Goal: Task Accomplishment & Management: Use online tool/utility

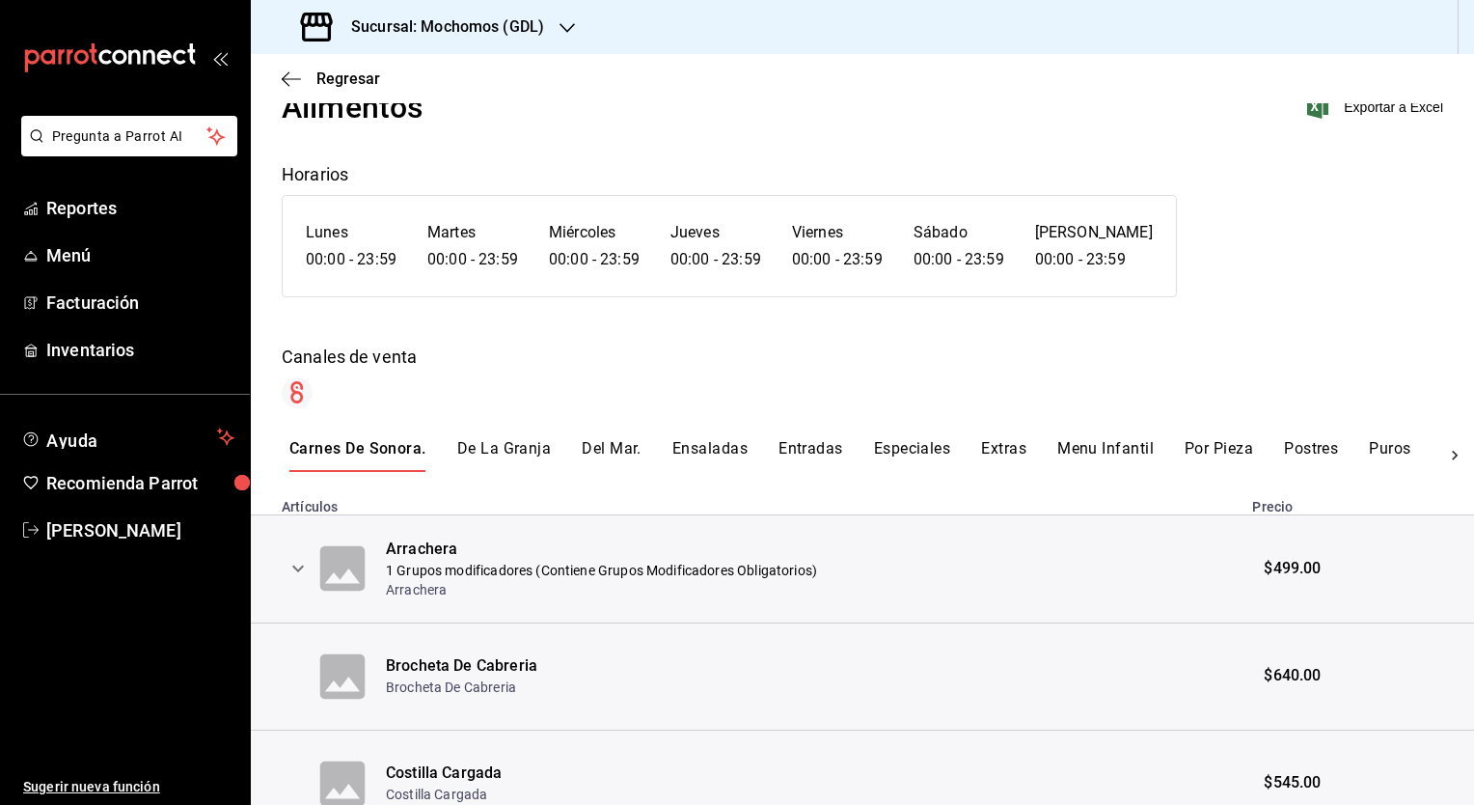
scroll to position [81, 0]
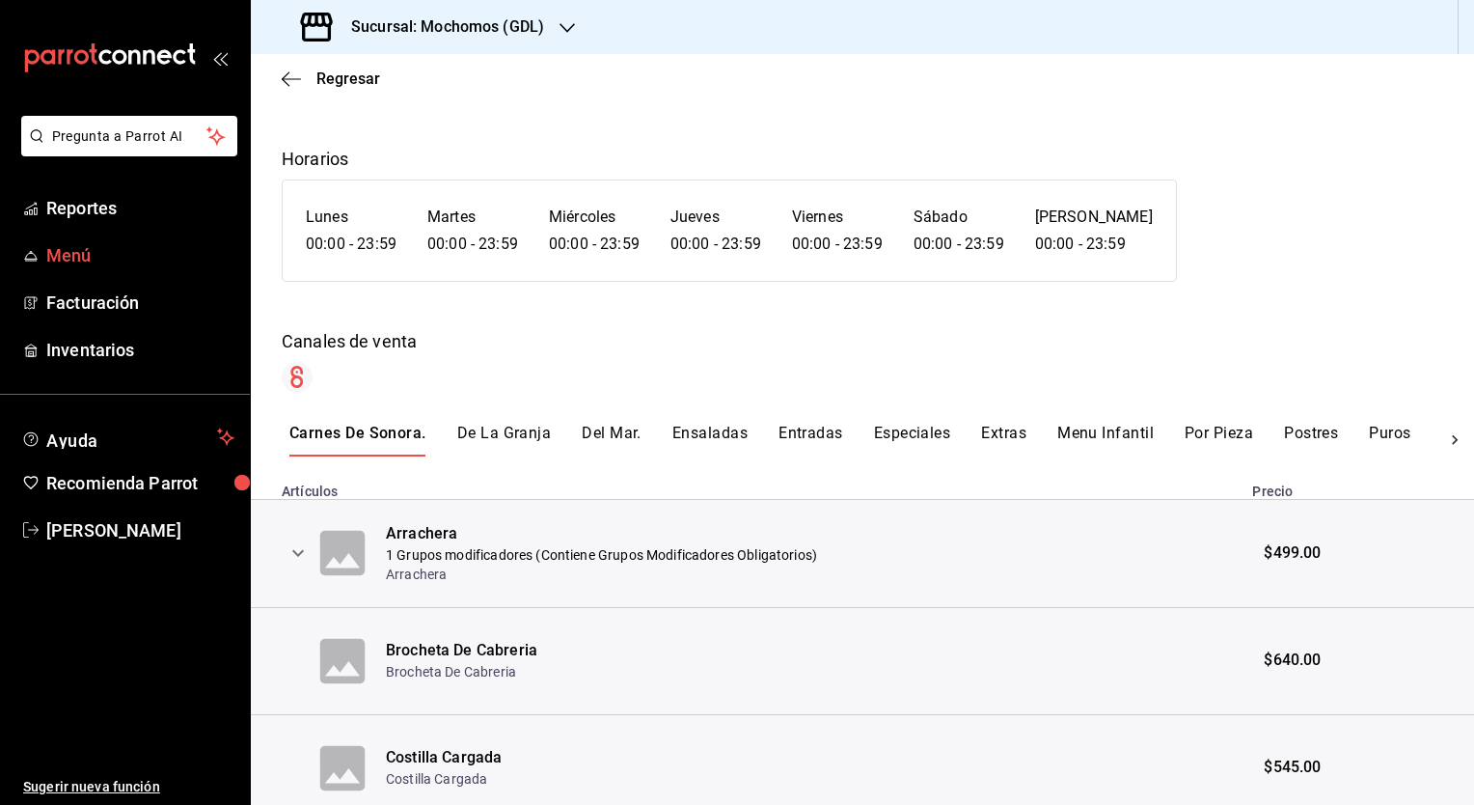
click at [78, 257] on span "Menú" at bounding box center [140, 255] width 188 height 26
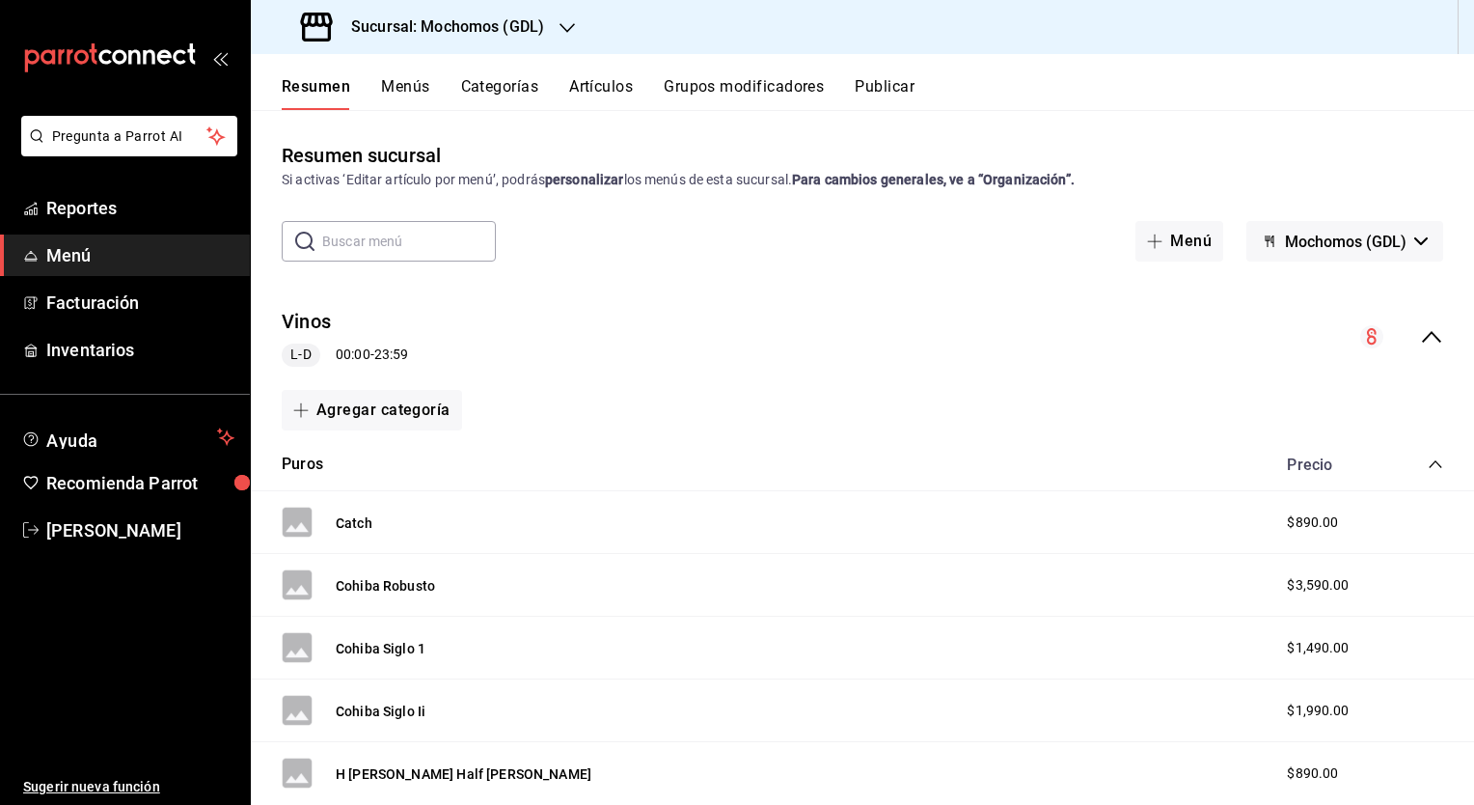
click at [404, 82] on button "Menús" at bounding box center [405, 93] width 48 height 33
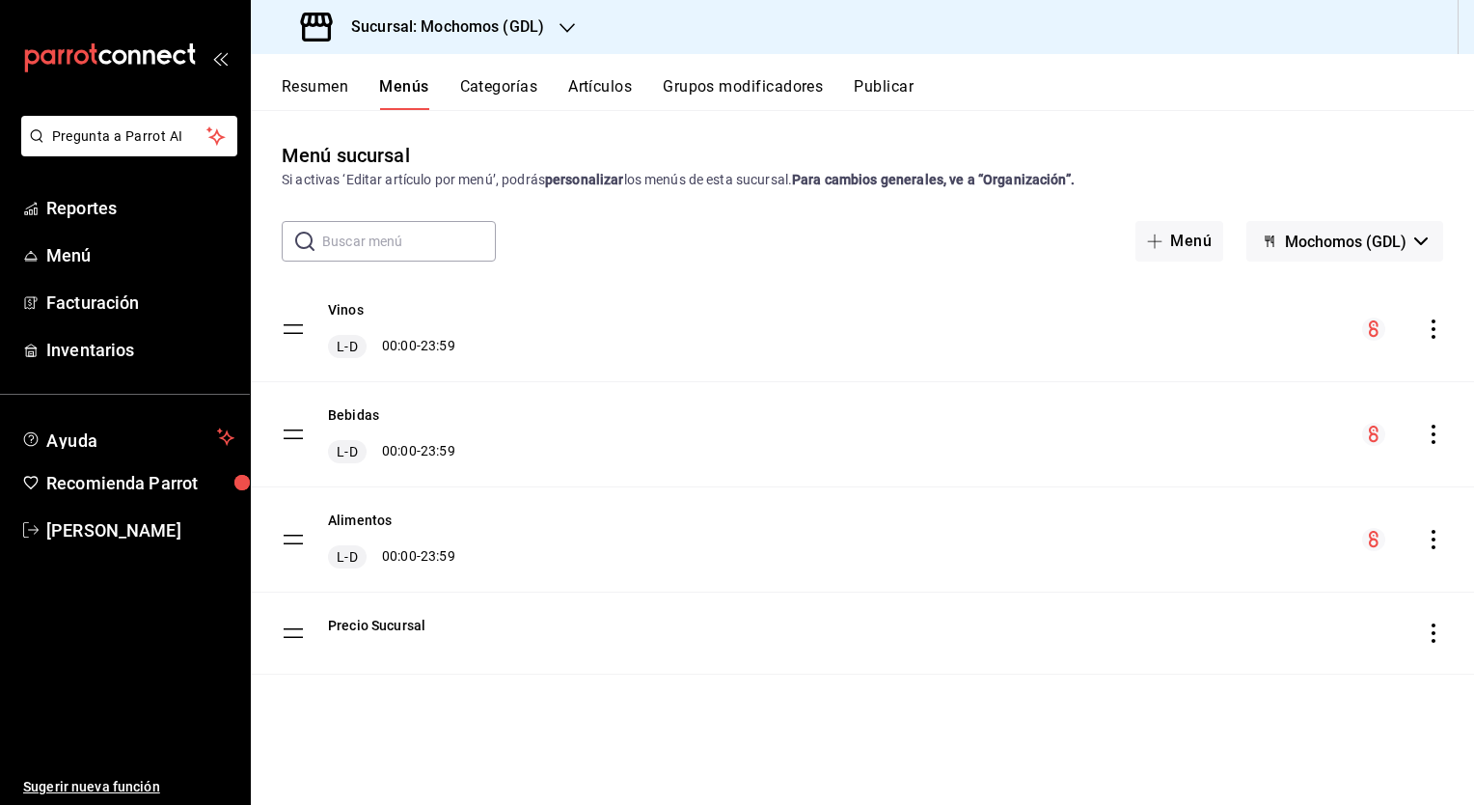
click at [563, 25] on icon "button" at bounding box center [567, 27] width 15 height 15
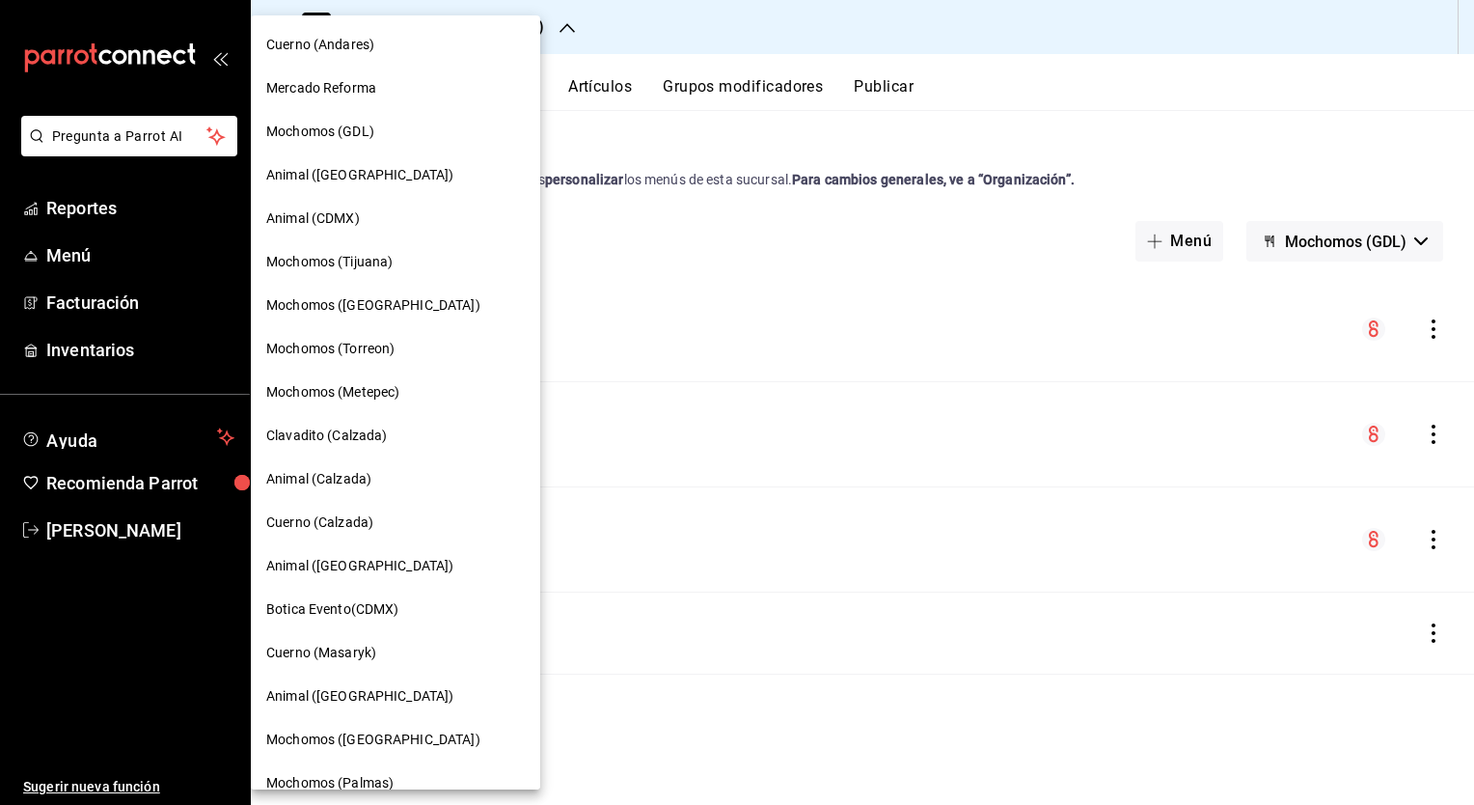
scroll to position [23, 0]
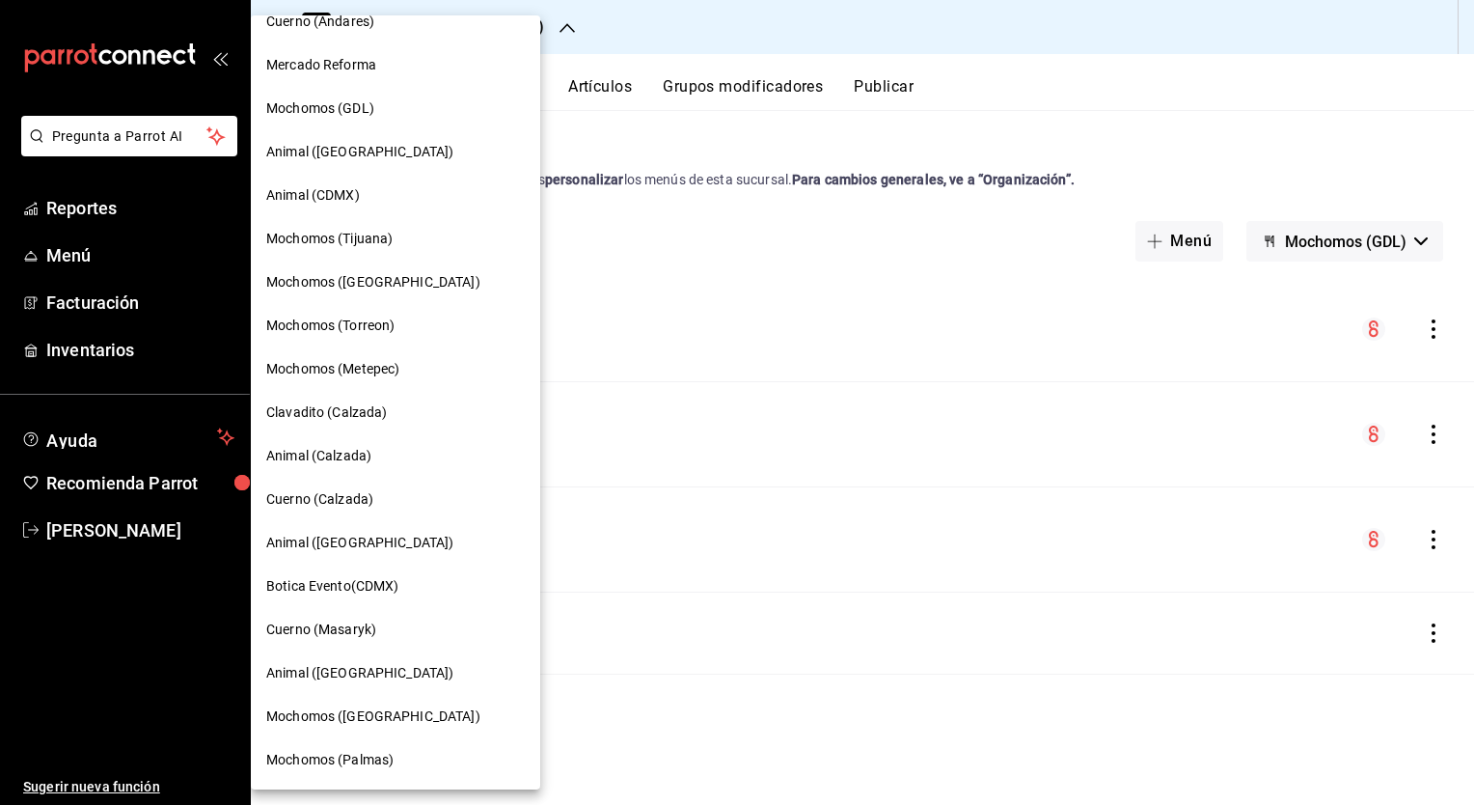
click at [366, 758] on span "Mochomos (Palmas)" at bounding box center [329, 760] width 127 height 20
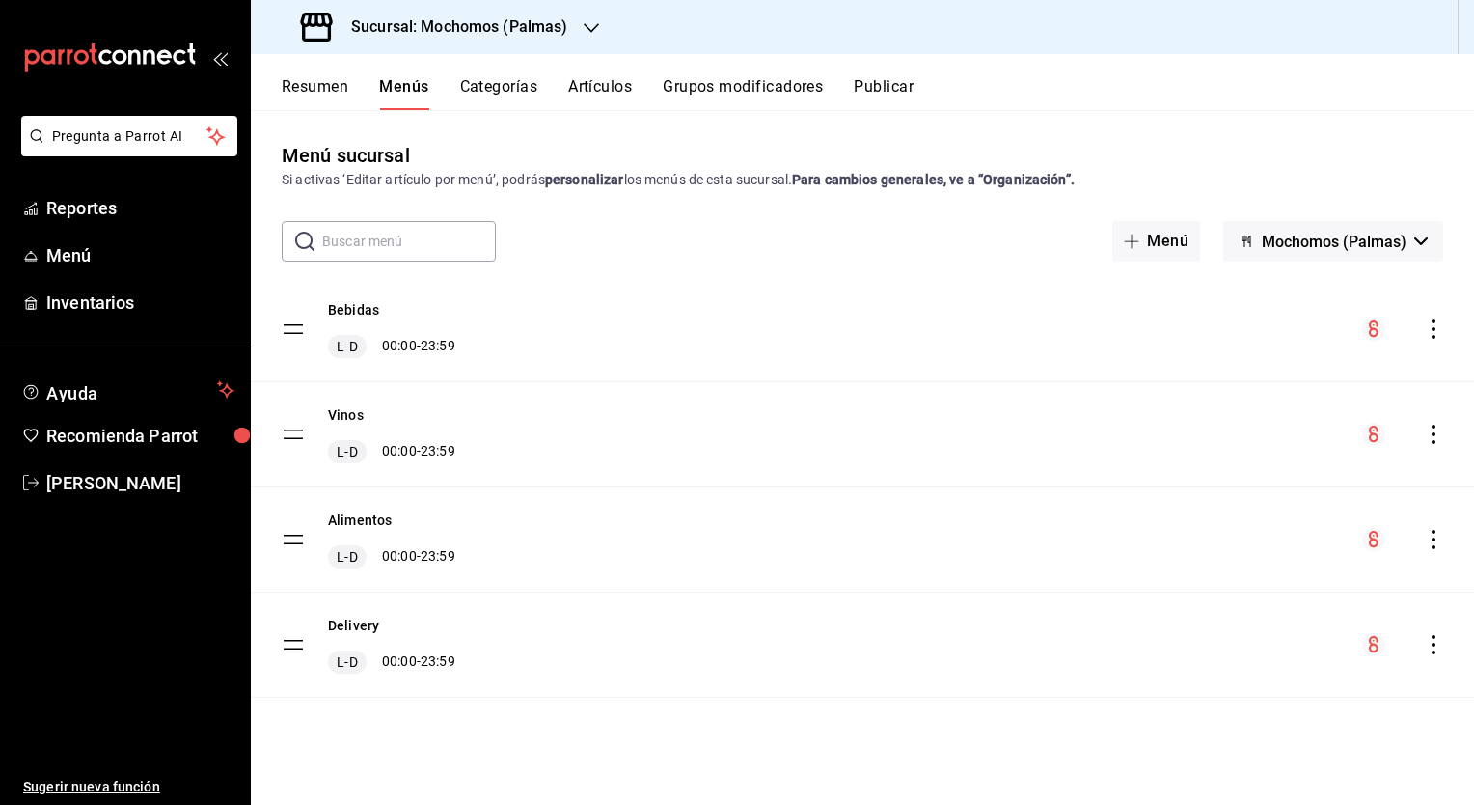
click at [644, 535] on div "Alimentos L-D 00:00 - 23:59" at bounding box center [862, 539] width 1223 height 104
click at [352, 515] on button "Alimentos" at bounding box center [360, 519] width 64 height 19
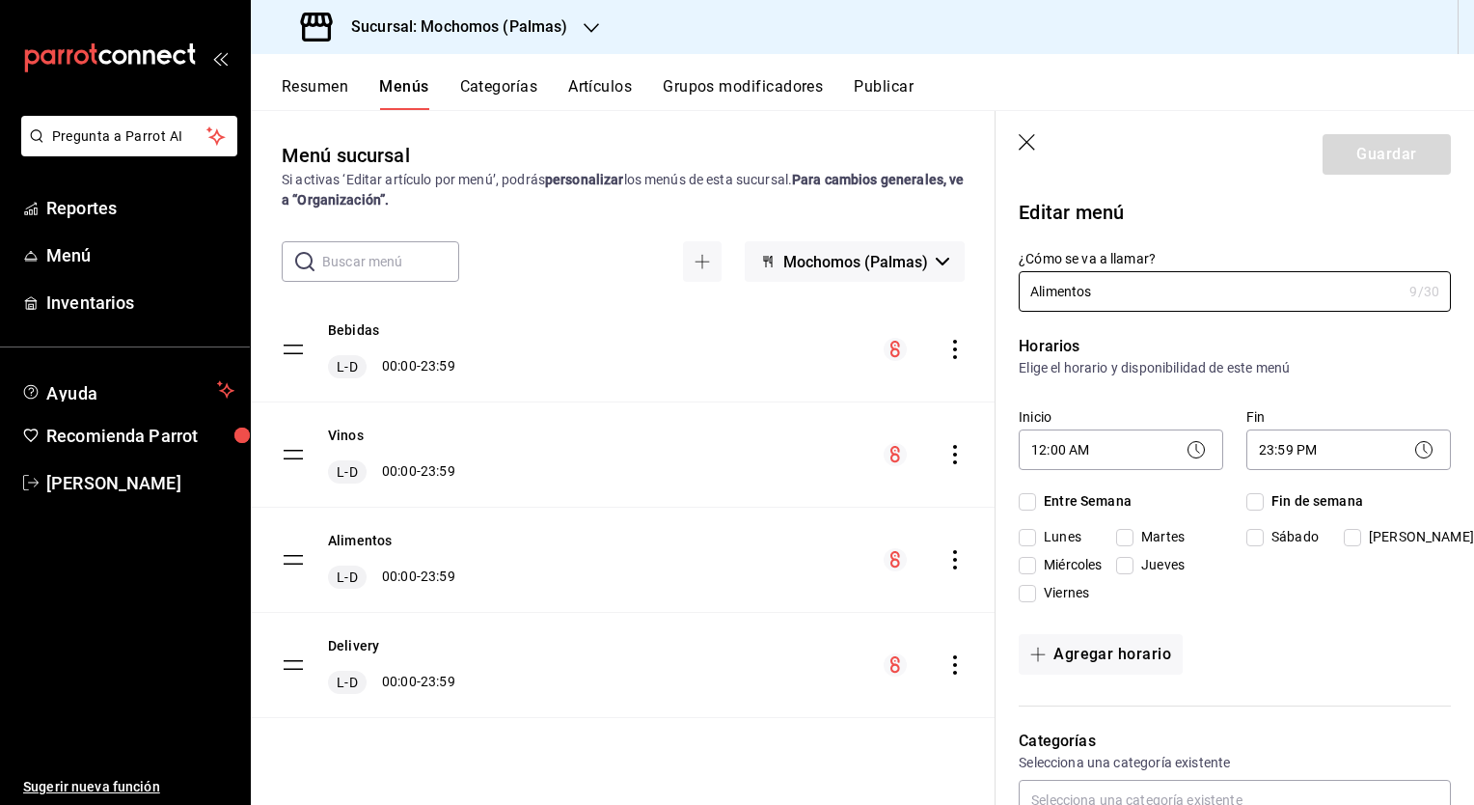
checkbox input "true"
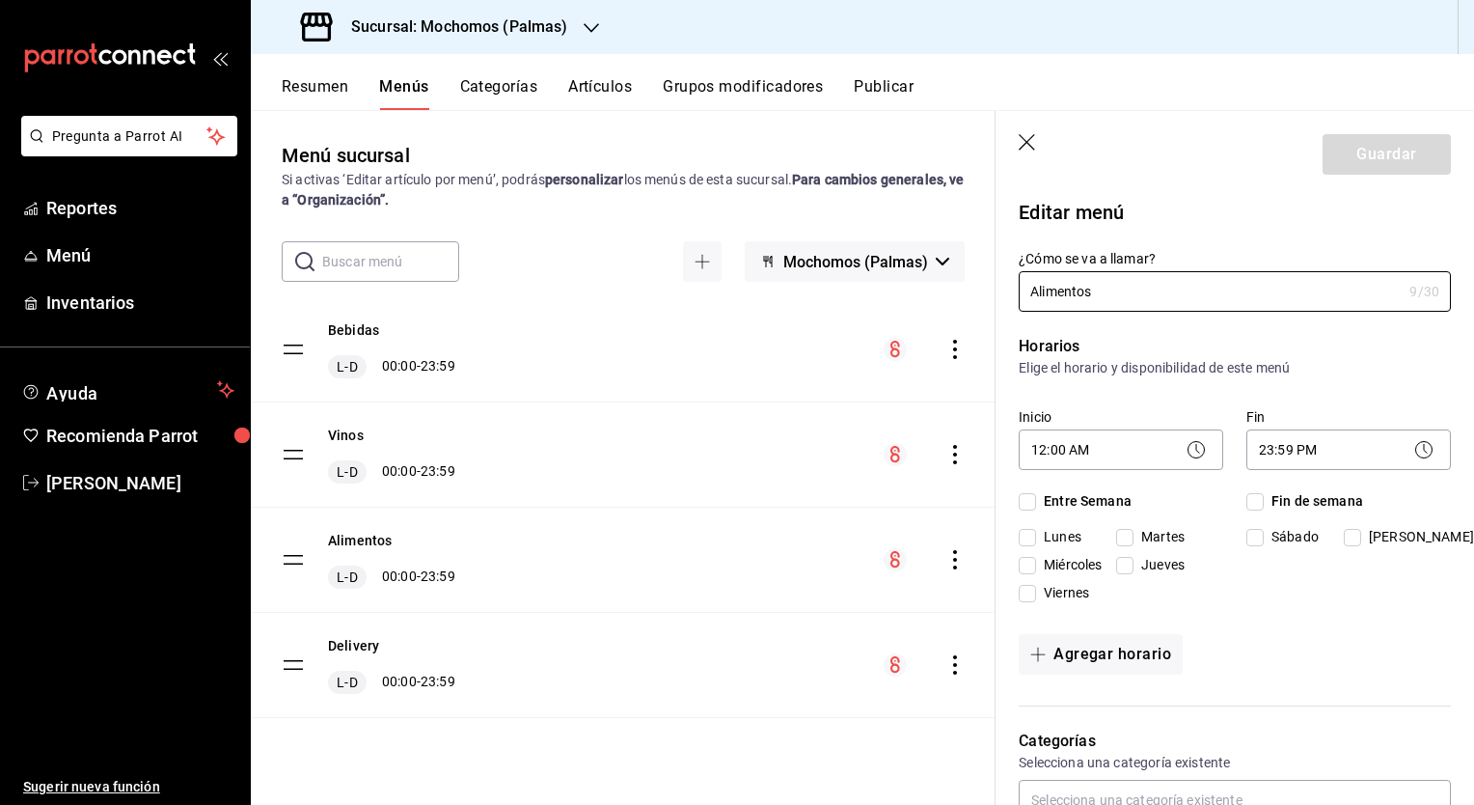
checkbox input "true"
click at [1022, 139] on icon "button" at bounding box center [1028, 143] width 19 height 19
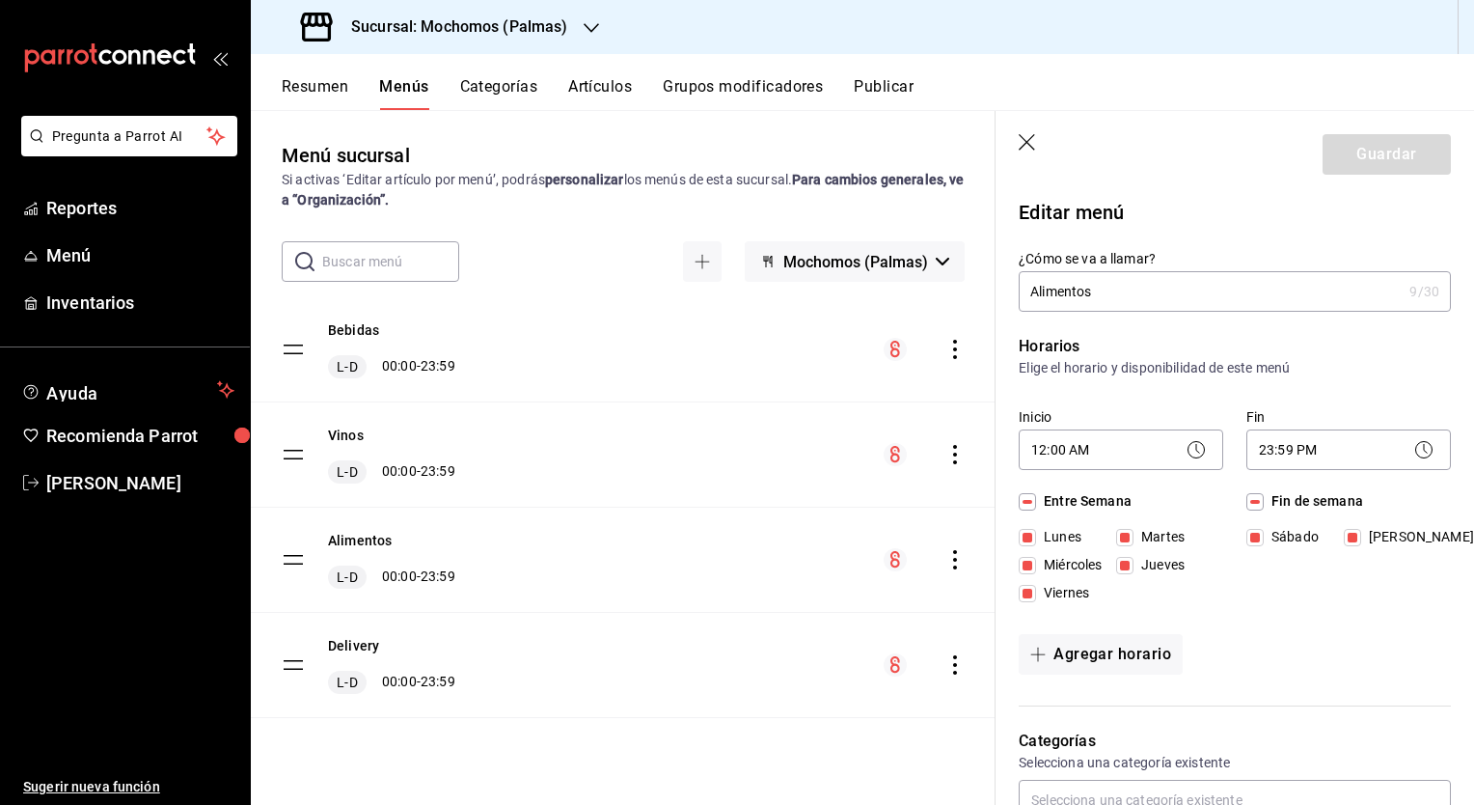
checkbox input "false"
type input "1756228469204"
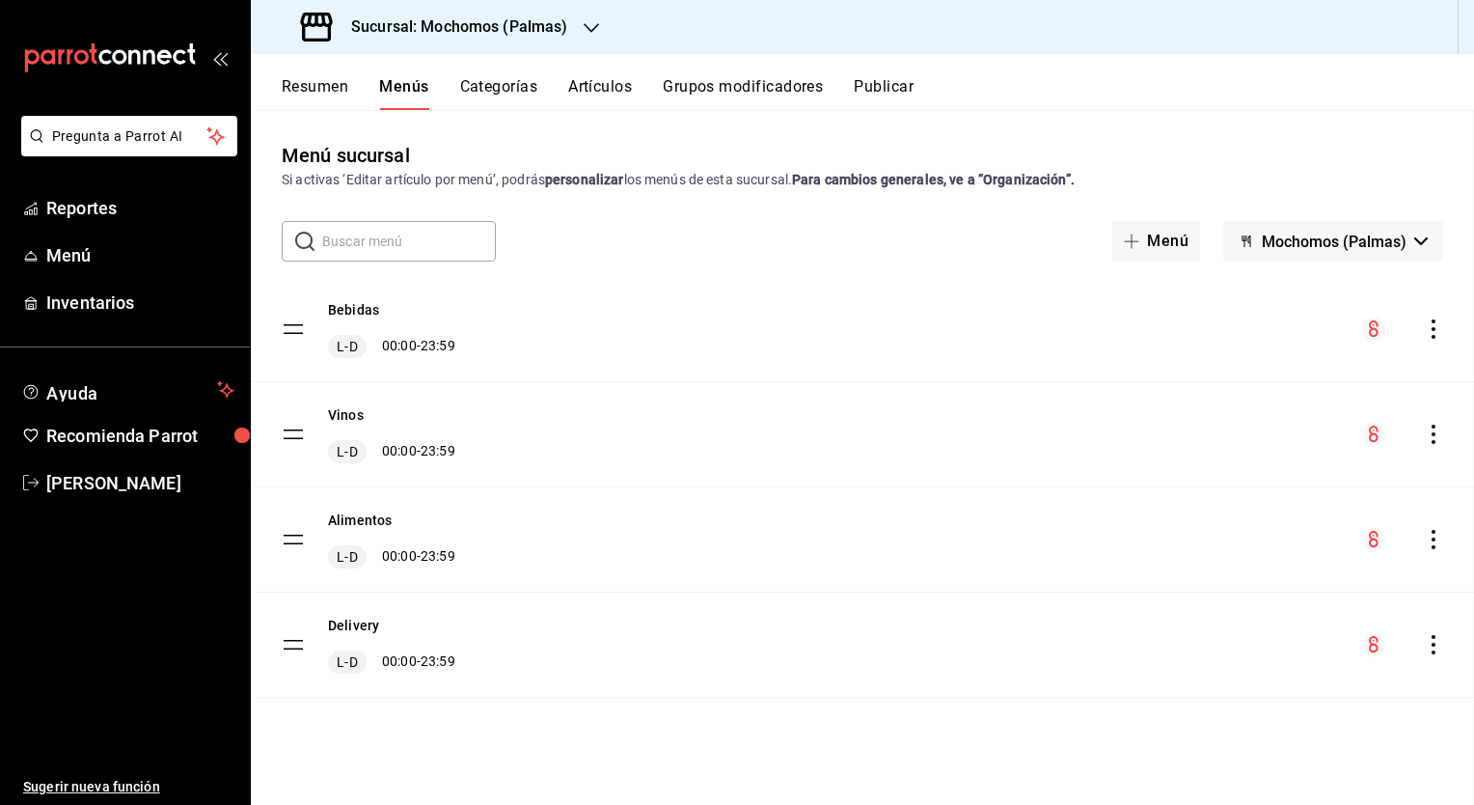
checkbox input "false"
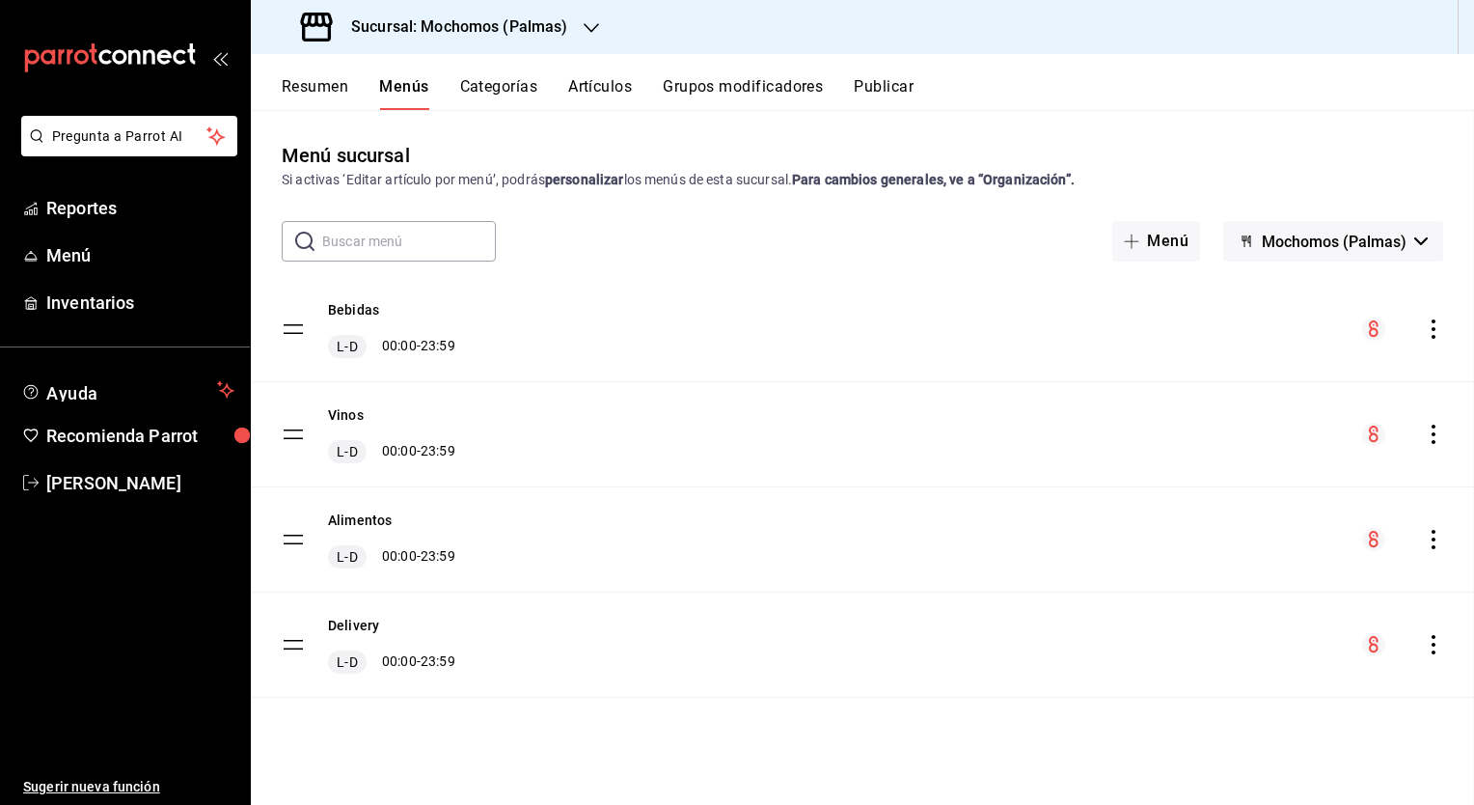
checkbox input "false"
click at [1440, 536] on icon "actions" at bounding box center [1433, 539] width 19 height 19
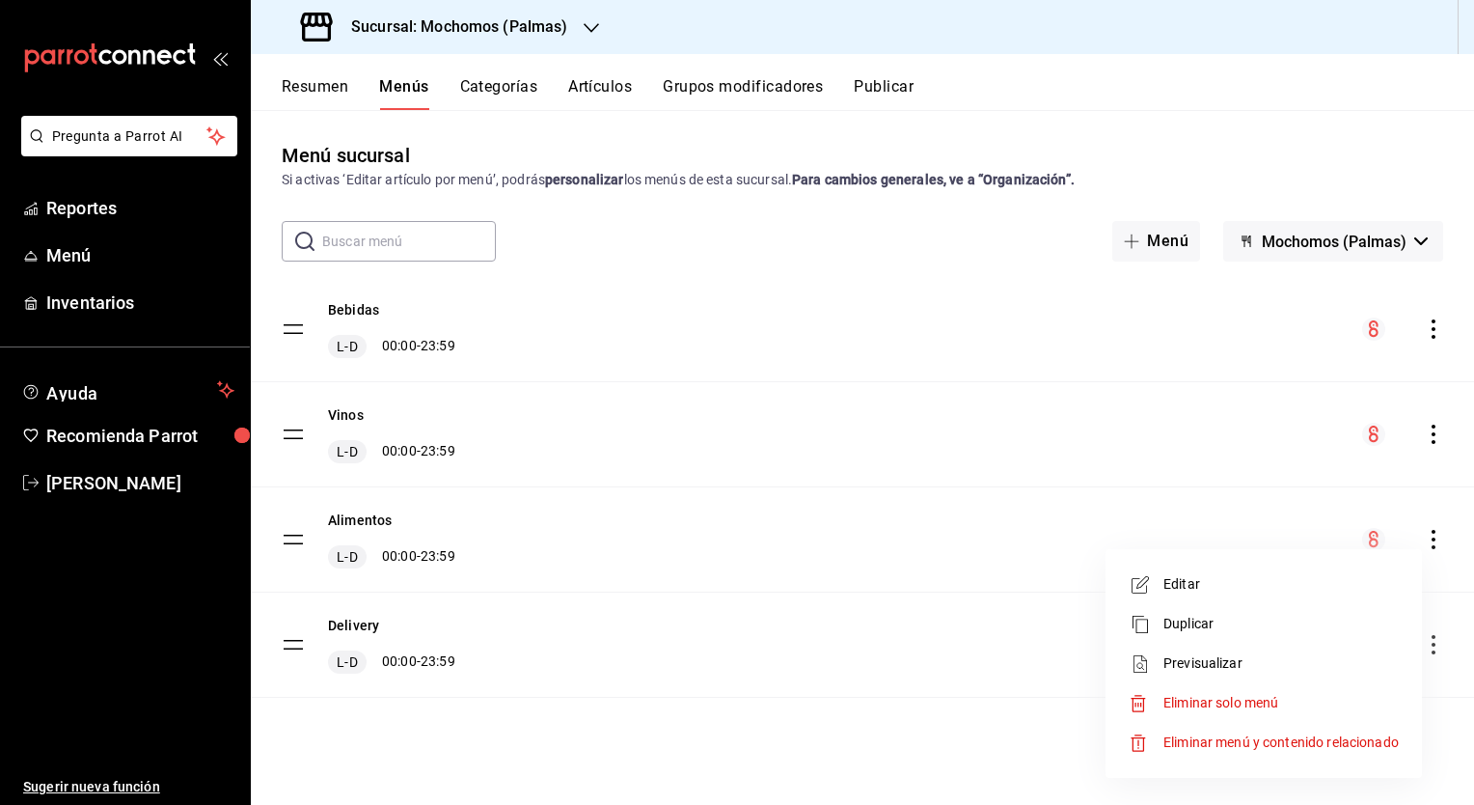
click at [945, 485] on div at bounding box center [737, 402] width 1474 height 805
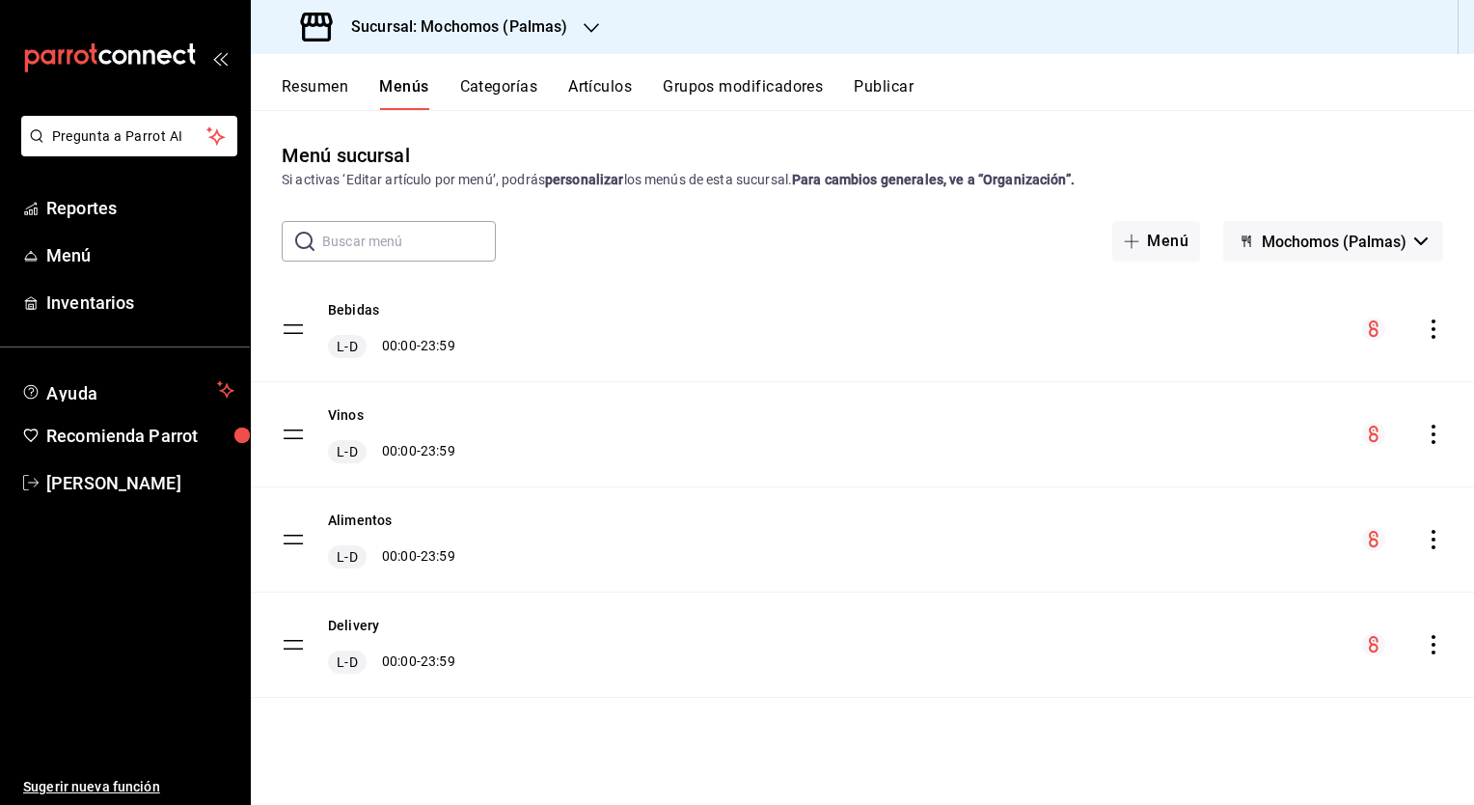
click at [595, 79] on button "Artículos" at bounding box center [600, 93] width 64 height 33
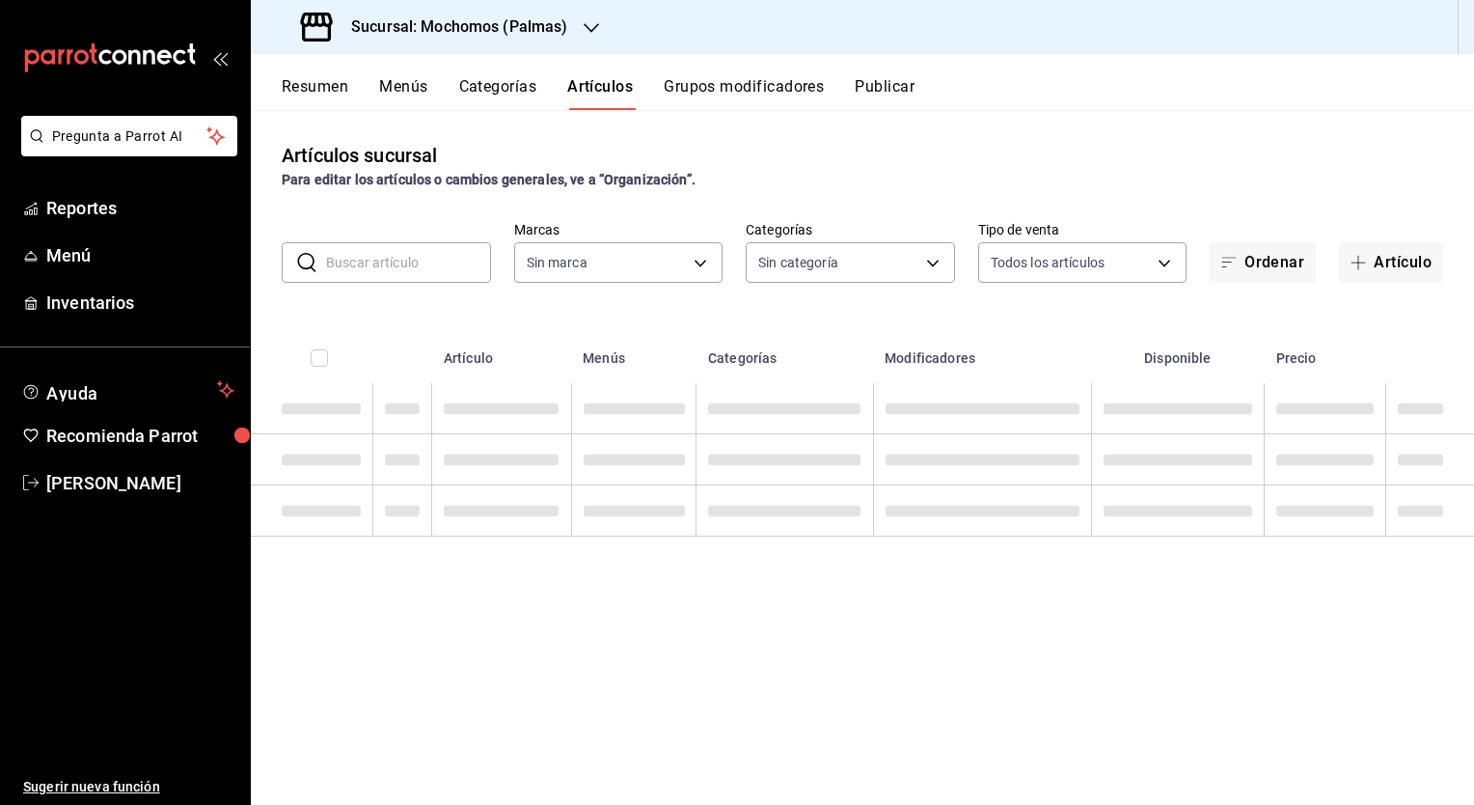
type input "70f98016-ab90-4f26-81e6-ab4884d8d8a0"
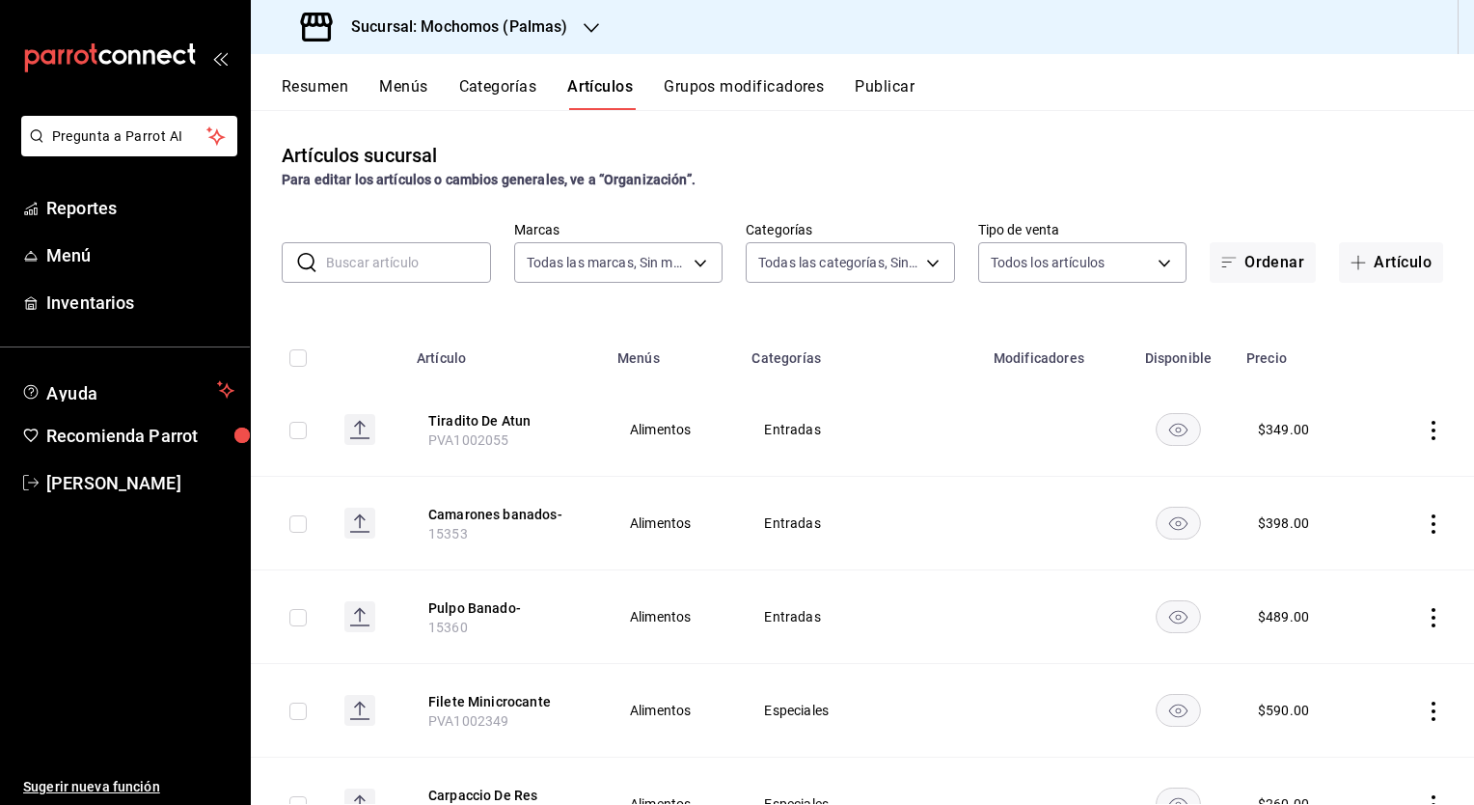
type input "bf8485d7-e0cc-45c4-ab71-007f8ecc3e56,b9965cb2-92ec-4840-853f-0e08f184e216,7b542…"
click at [397, 260] on input "text" at bounding box center [408, 262] width 165 height 39
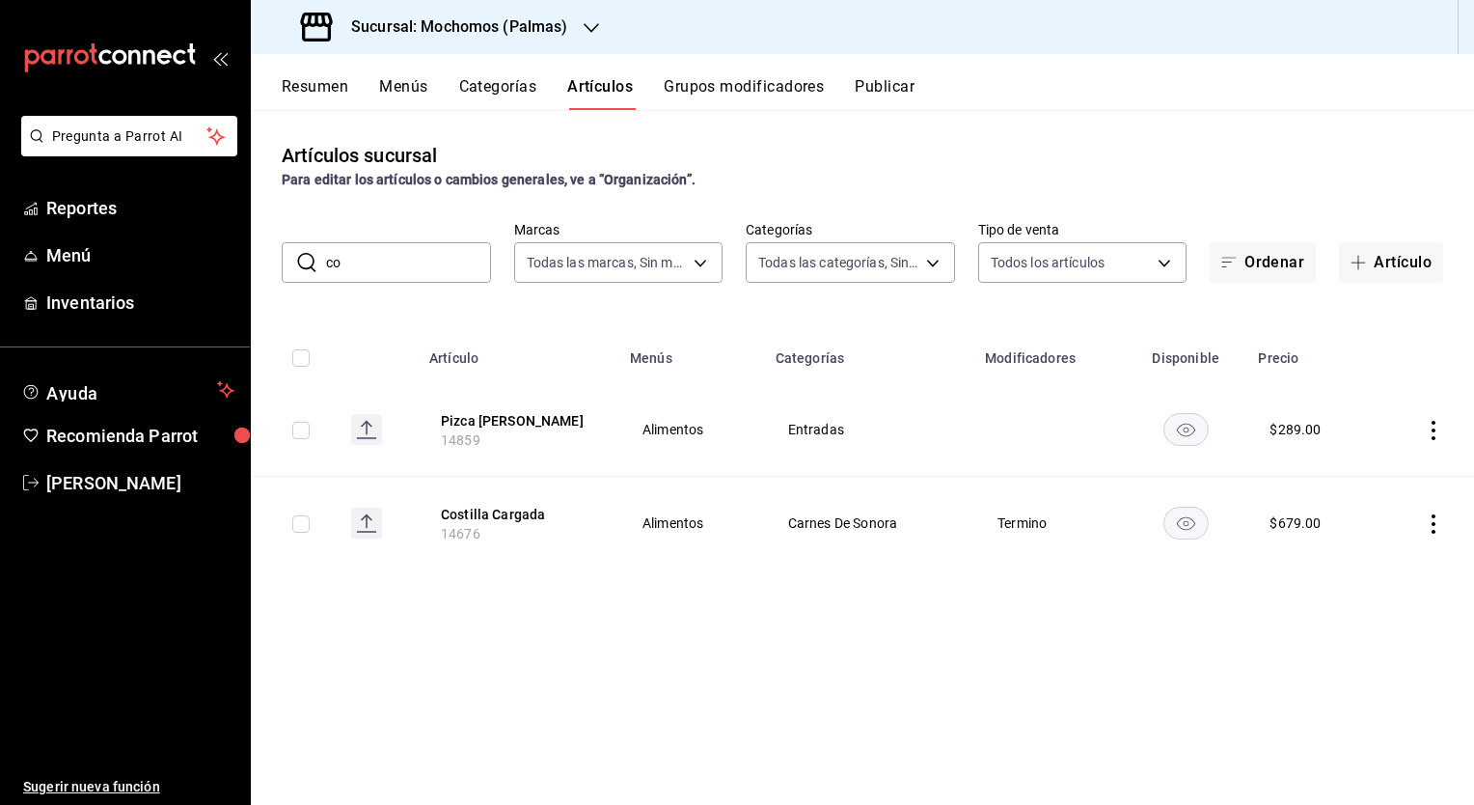
type input "c"
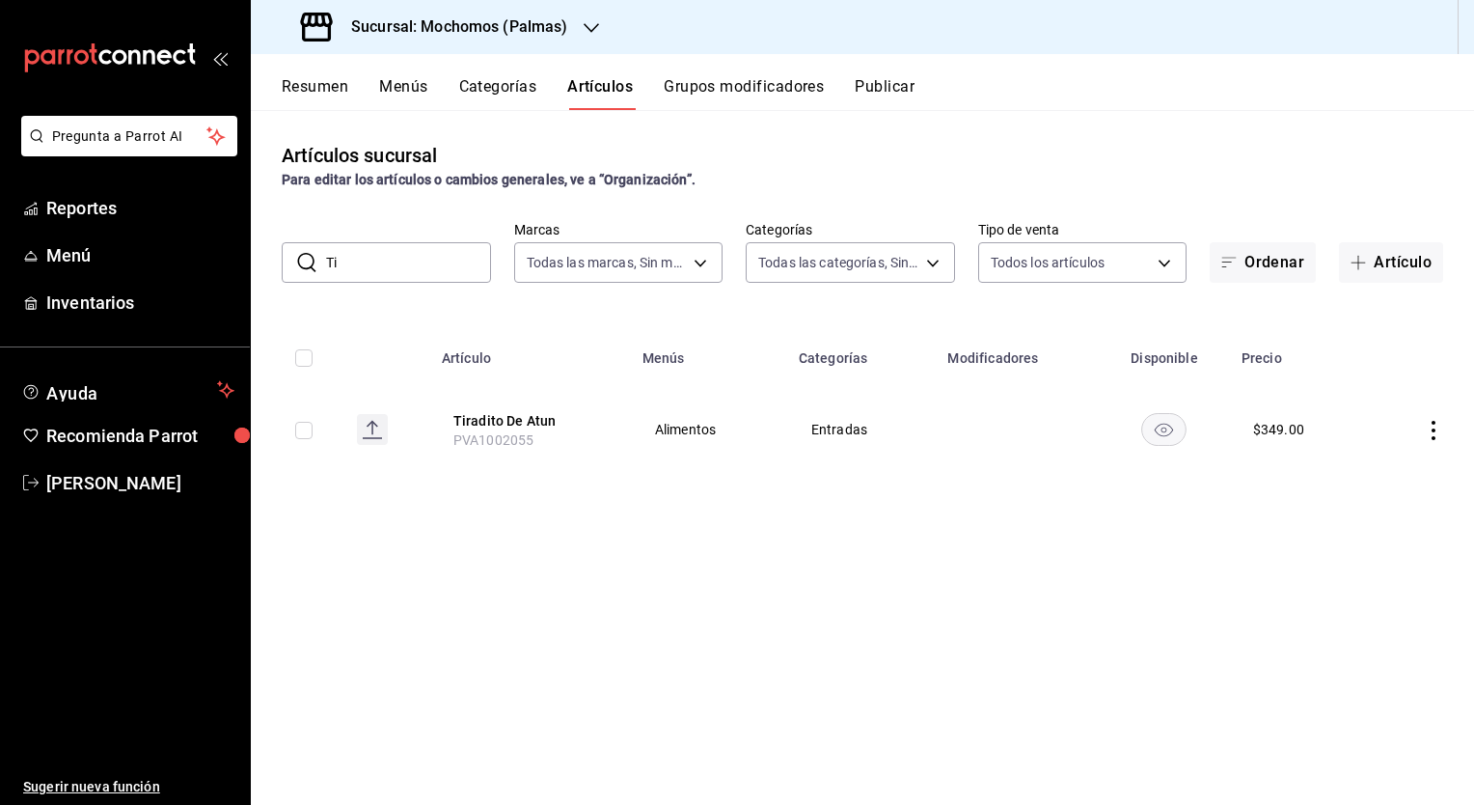
type input "T"
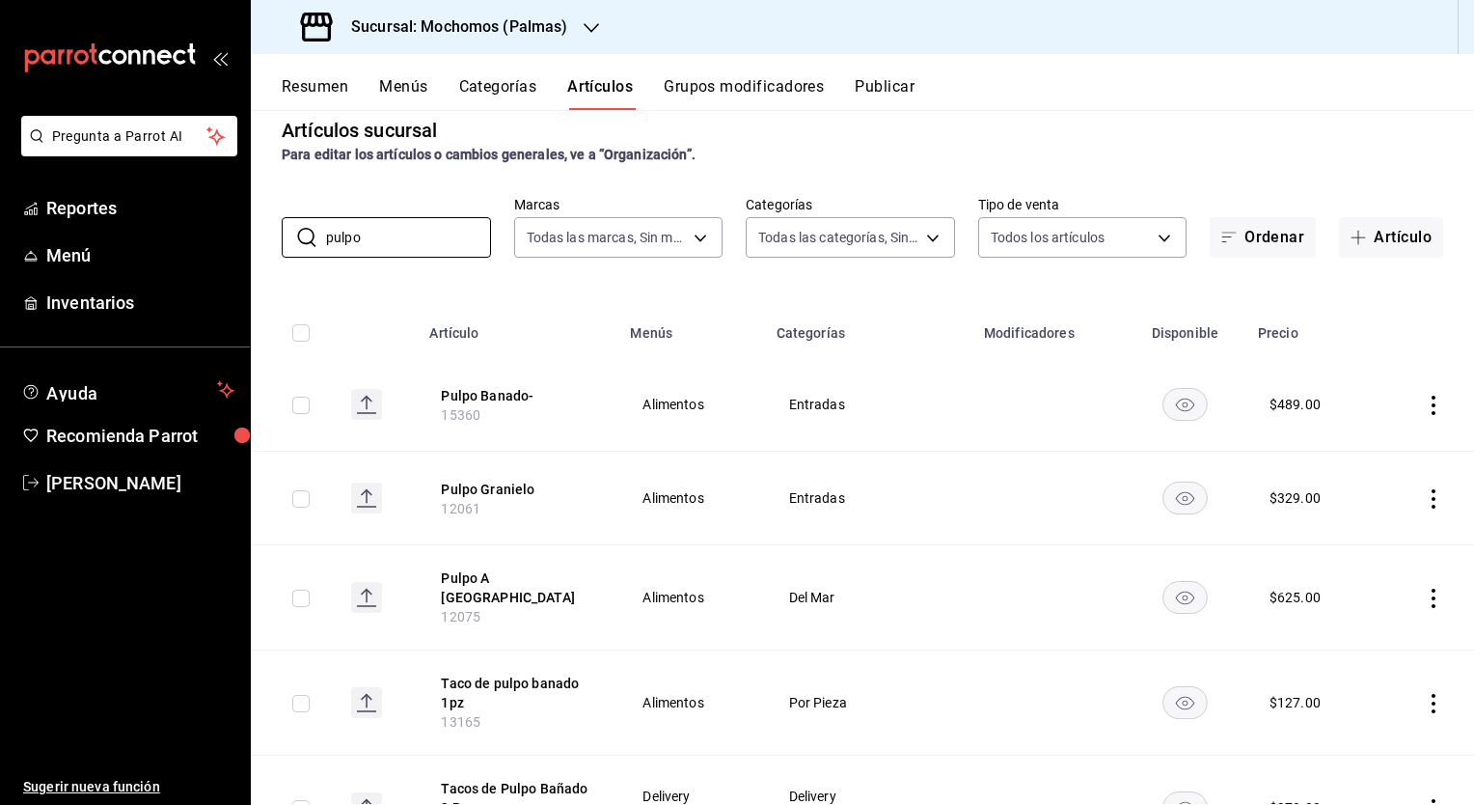
scroll to position [21, 0]
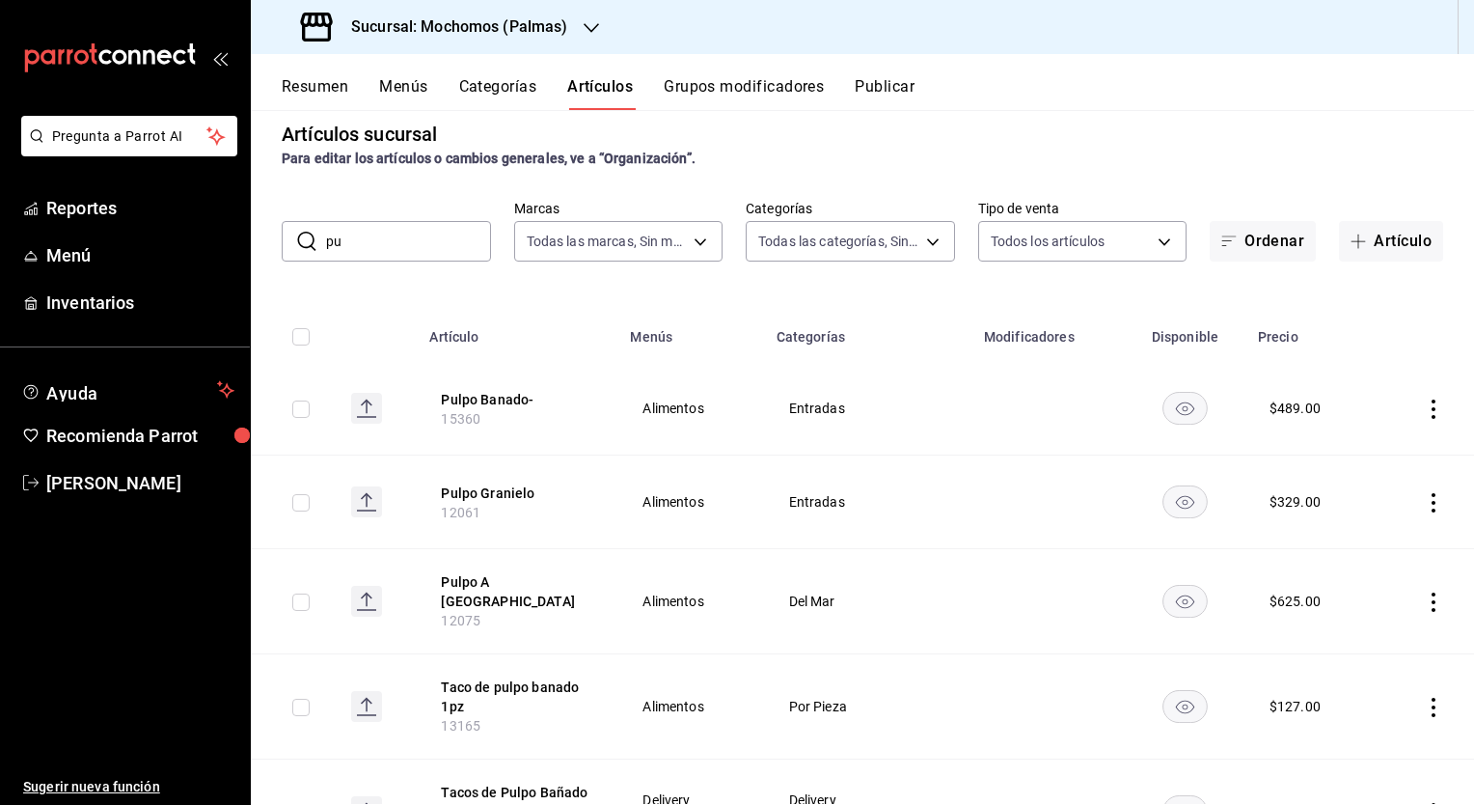
type input "p"
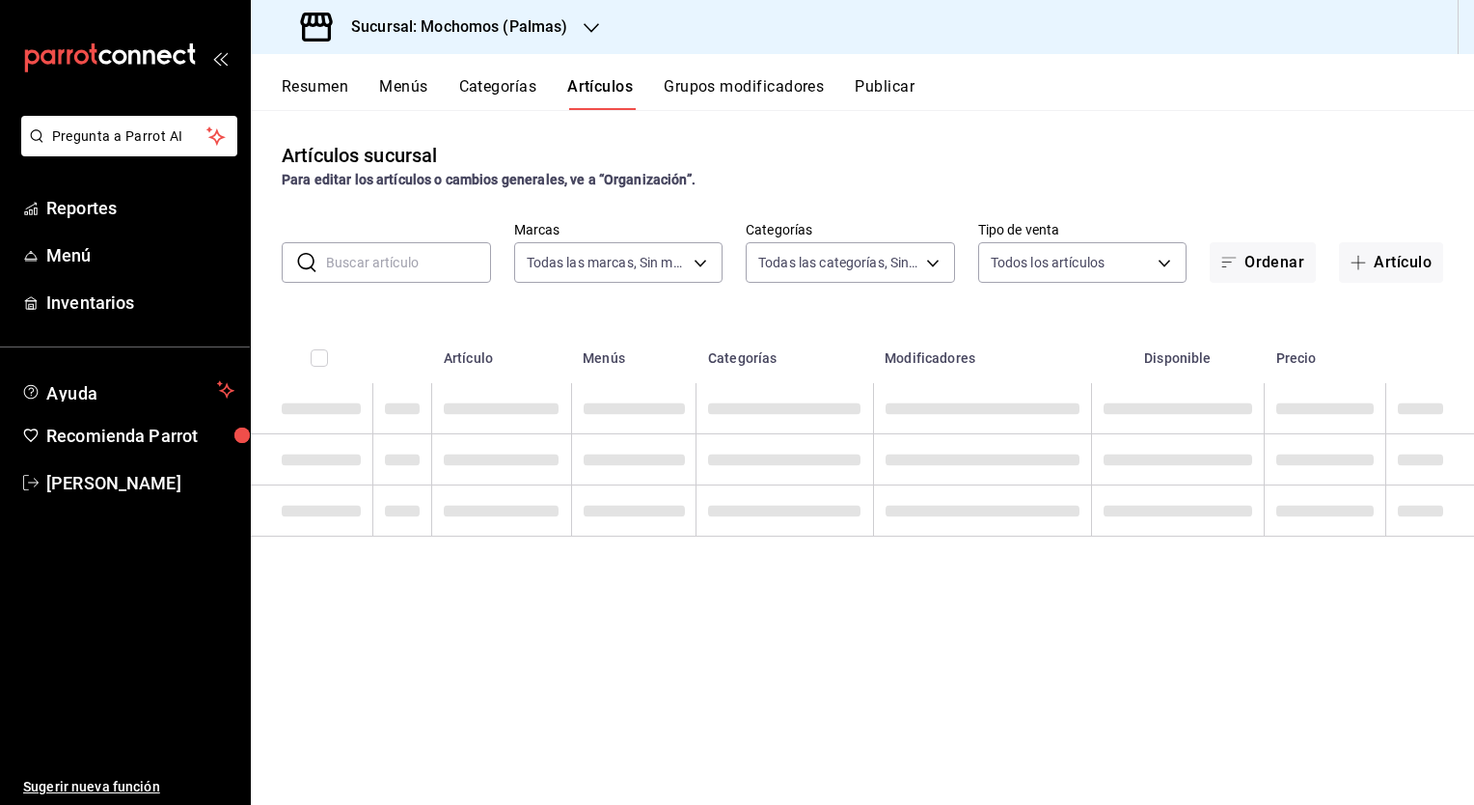
type input "s"
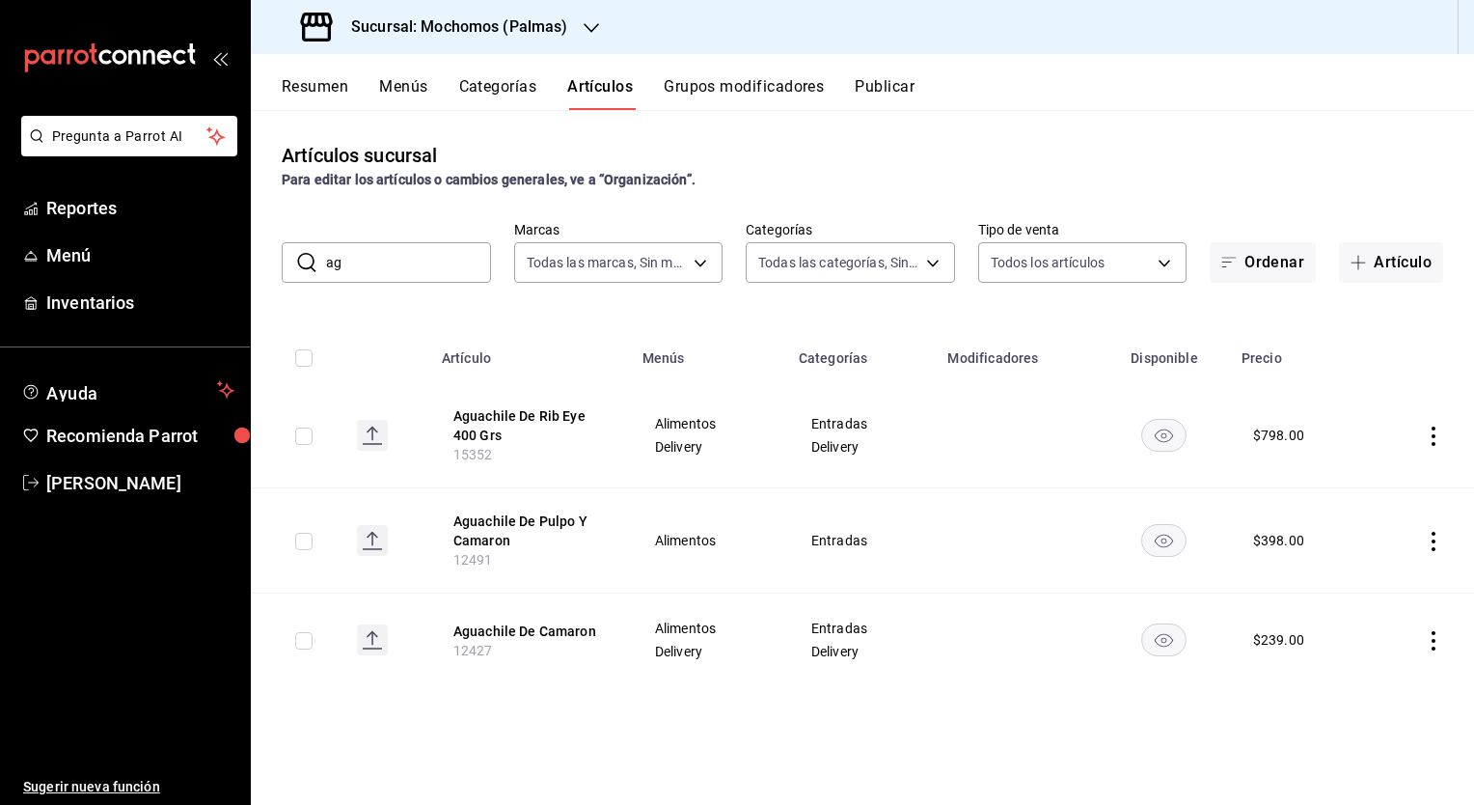
type input "a"
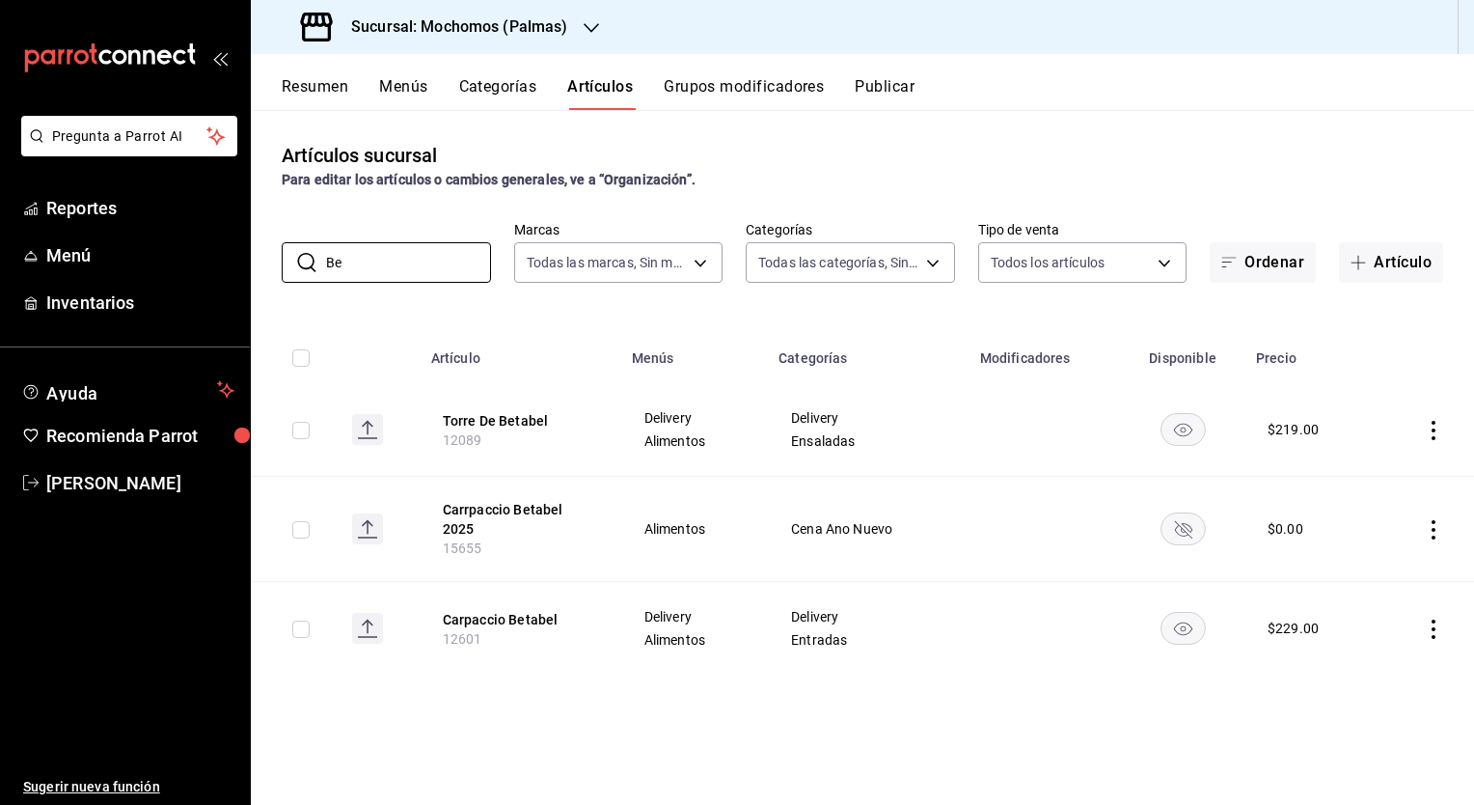
type input "B"
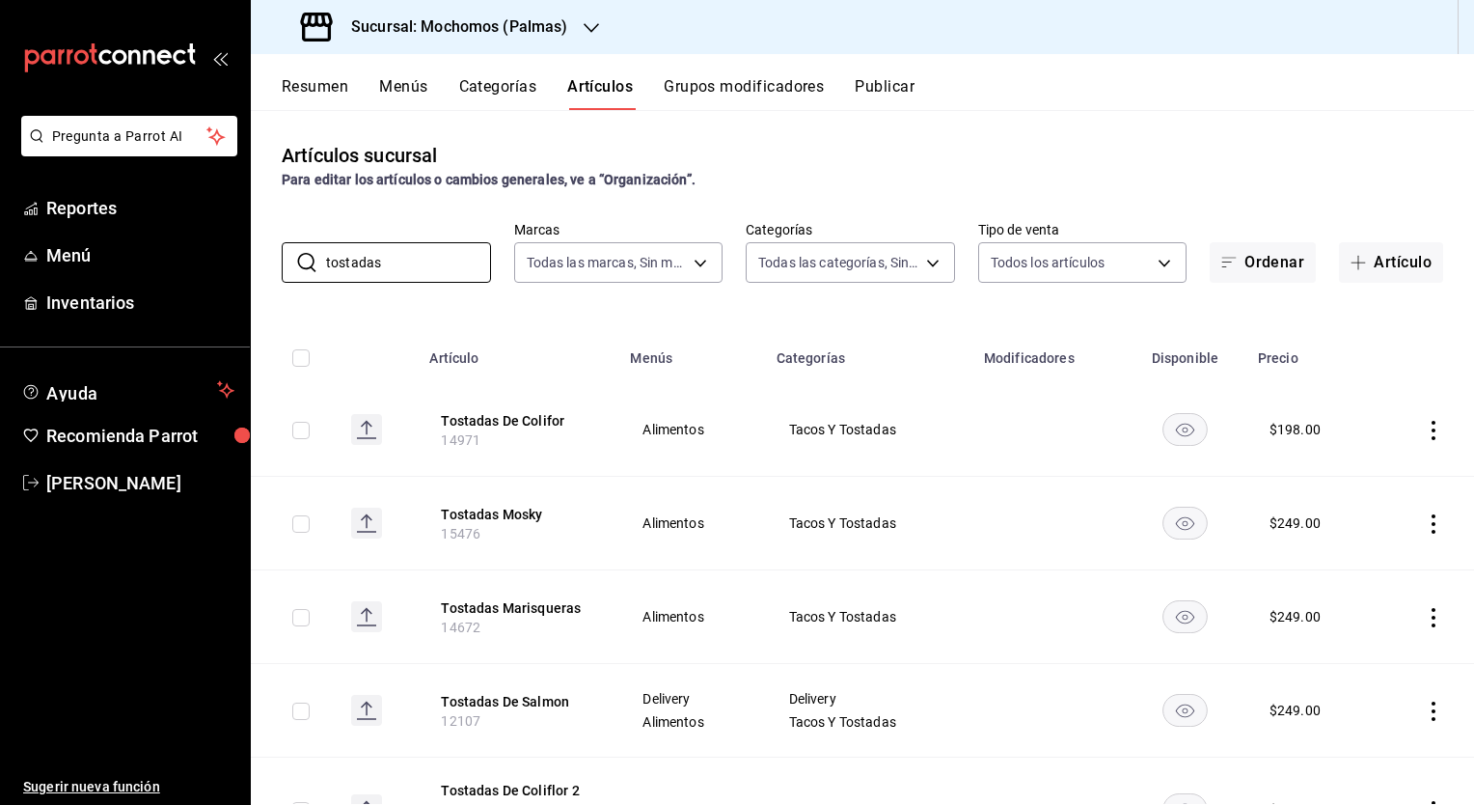
type input "tostadas"
click at [1042, 706] on td at bounding box center [1047, 711] width 151 height 94
click at [1424, 435] on icon "actions" at bounding box center [1433, 430] width 19 height 19
click at [1420, 353] on div at bounding box center [737, 402] width 1474 height 805
click at [510, 14] on div "Sucursal: Mochomos (Palmas)" at bounding box center [436, 27] width 341 height 54
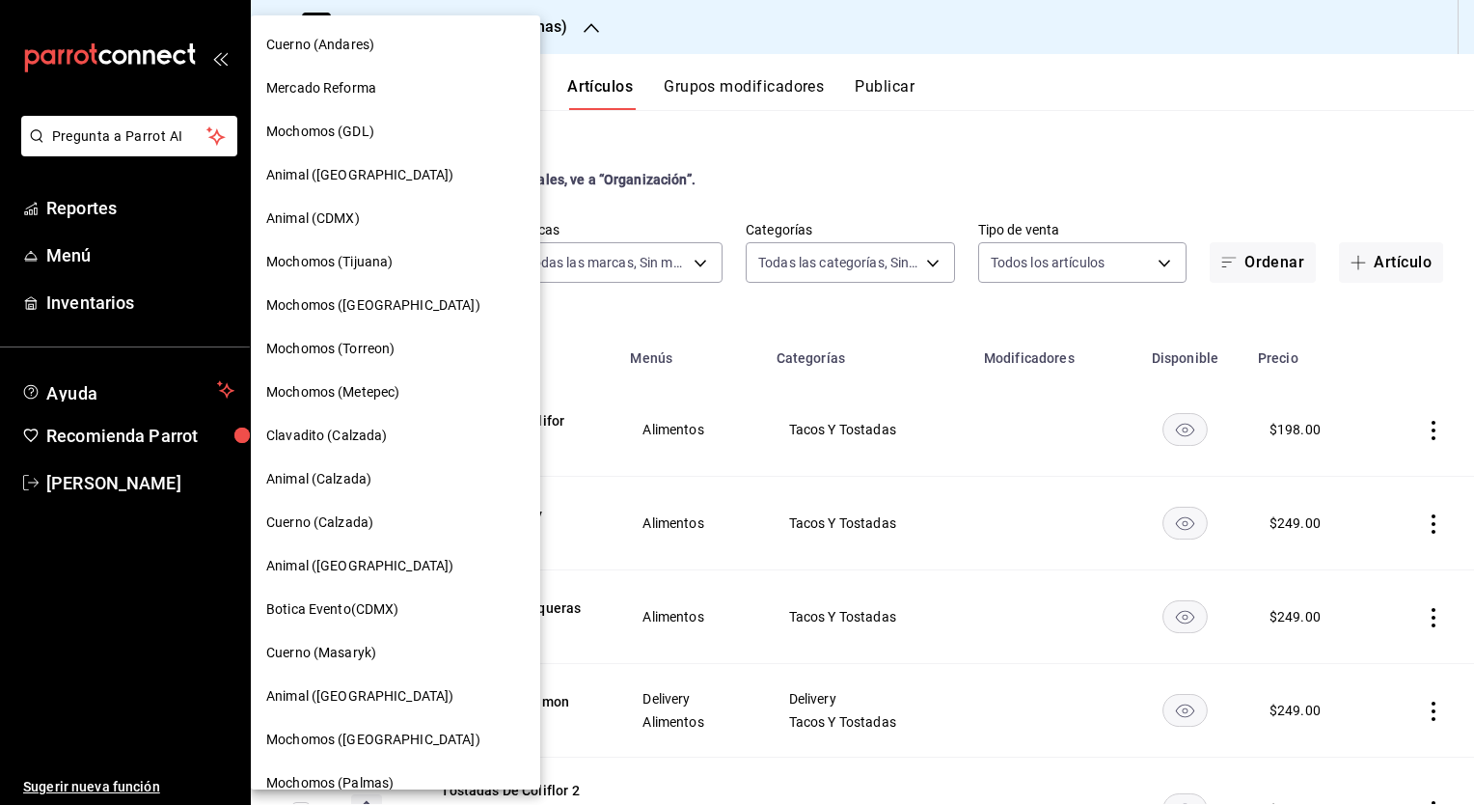
click at [389, 739] on span "Mochomos ([GEOGRAPHIC_DATA])" at bounding box center [373, 739] width 214 height 20
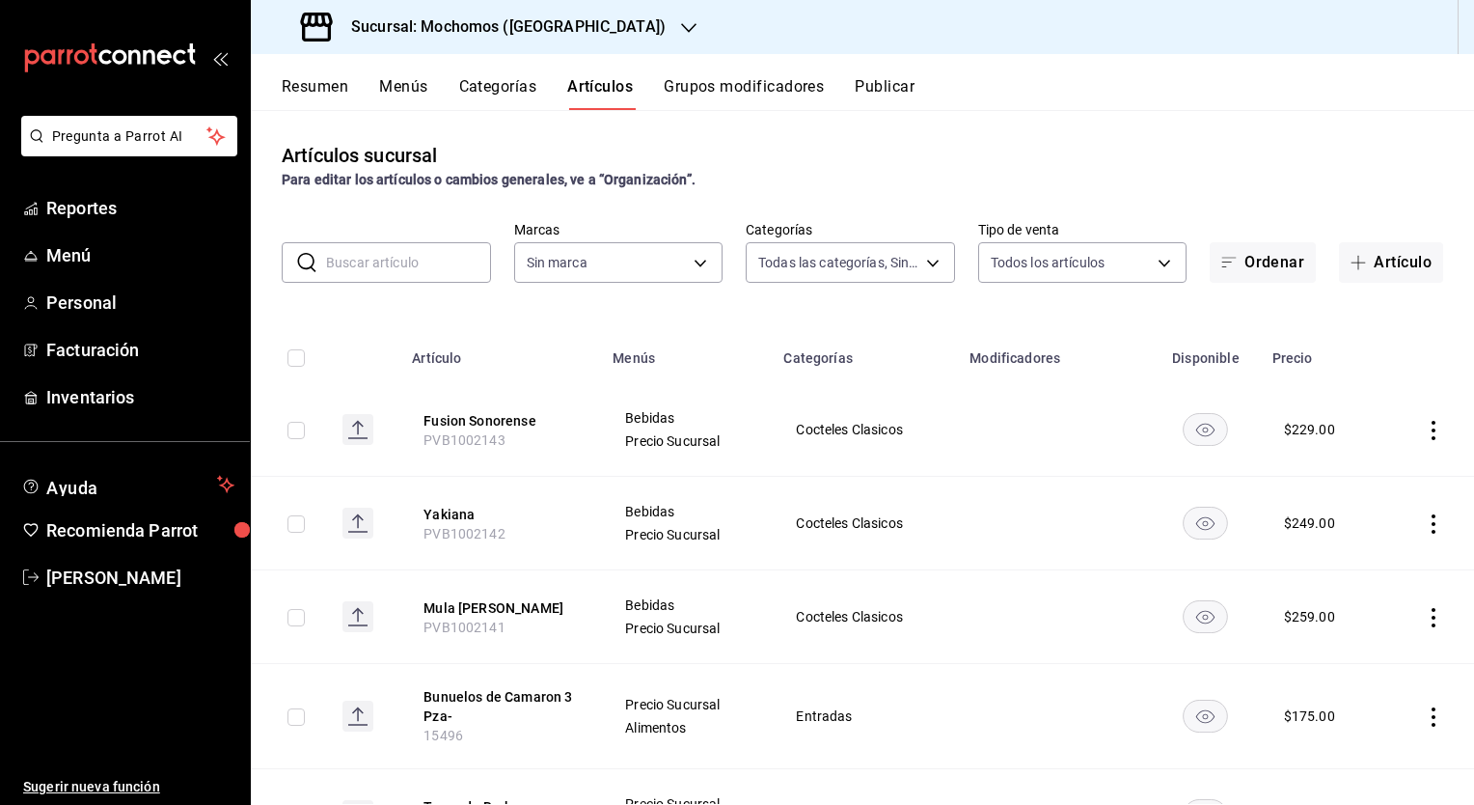
type input "2d195258-a112-483e-9c41-0e6351594330,d48f3e9a-3ab1-4b8f-8ab3-d3938f1810f2,a94d4…"
type input "562d5b5b-21a2-4ace-a941-66278f4a6c49"
click at [401, 77] on button "Menús" at bounding box center [403, 93] width 48 height 33
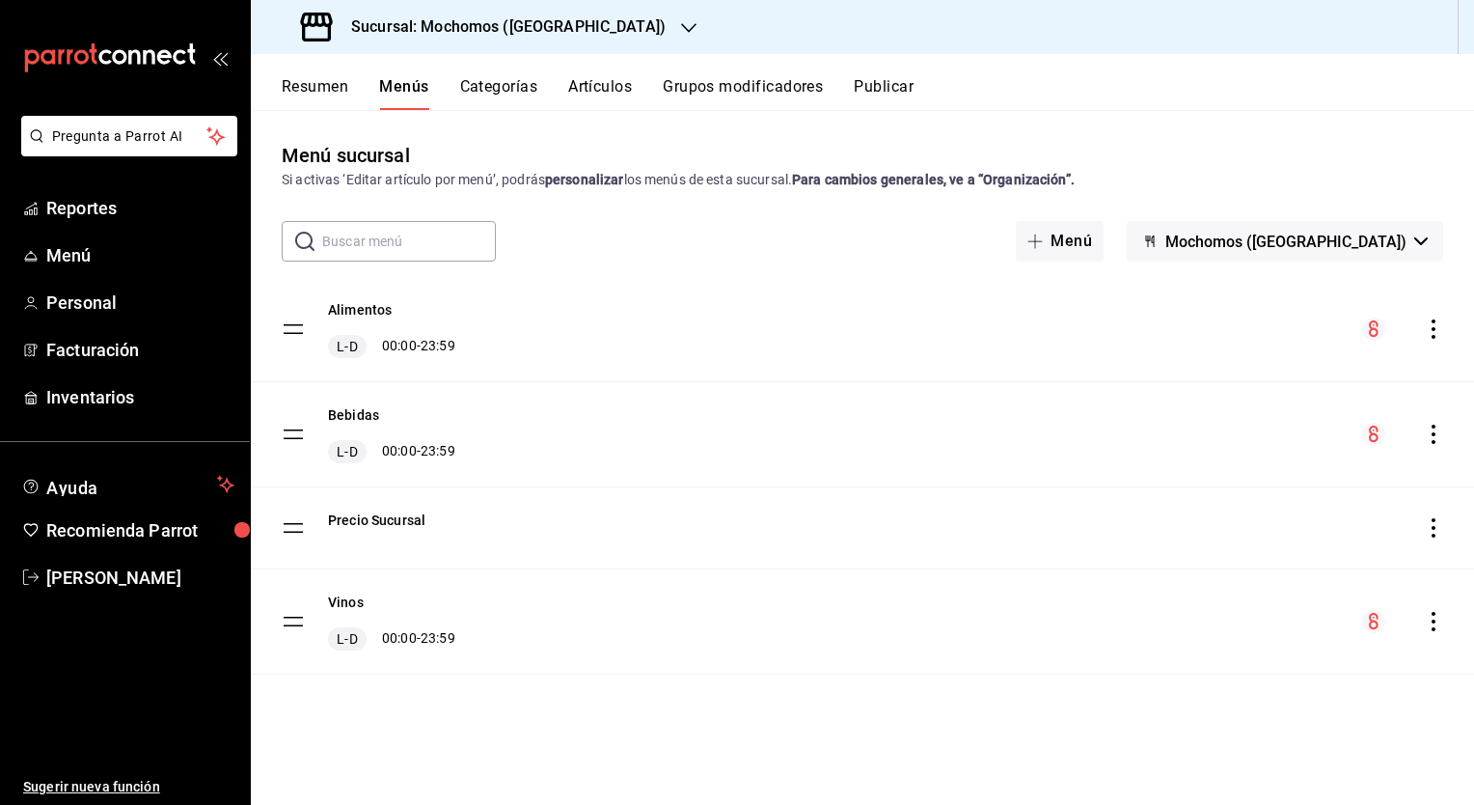
click at [1431, 320] on icon "actions" at bounding box center [1433, 328] width 19 height 19
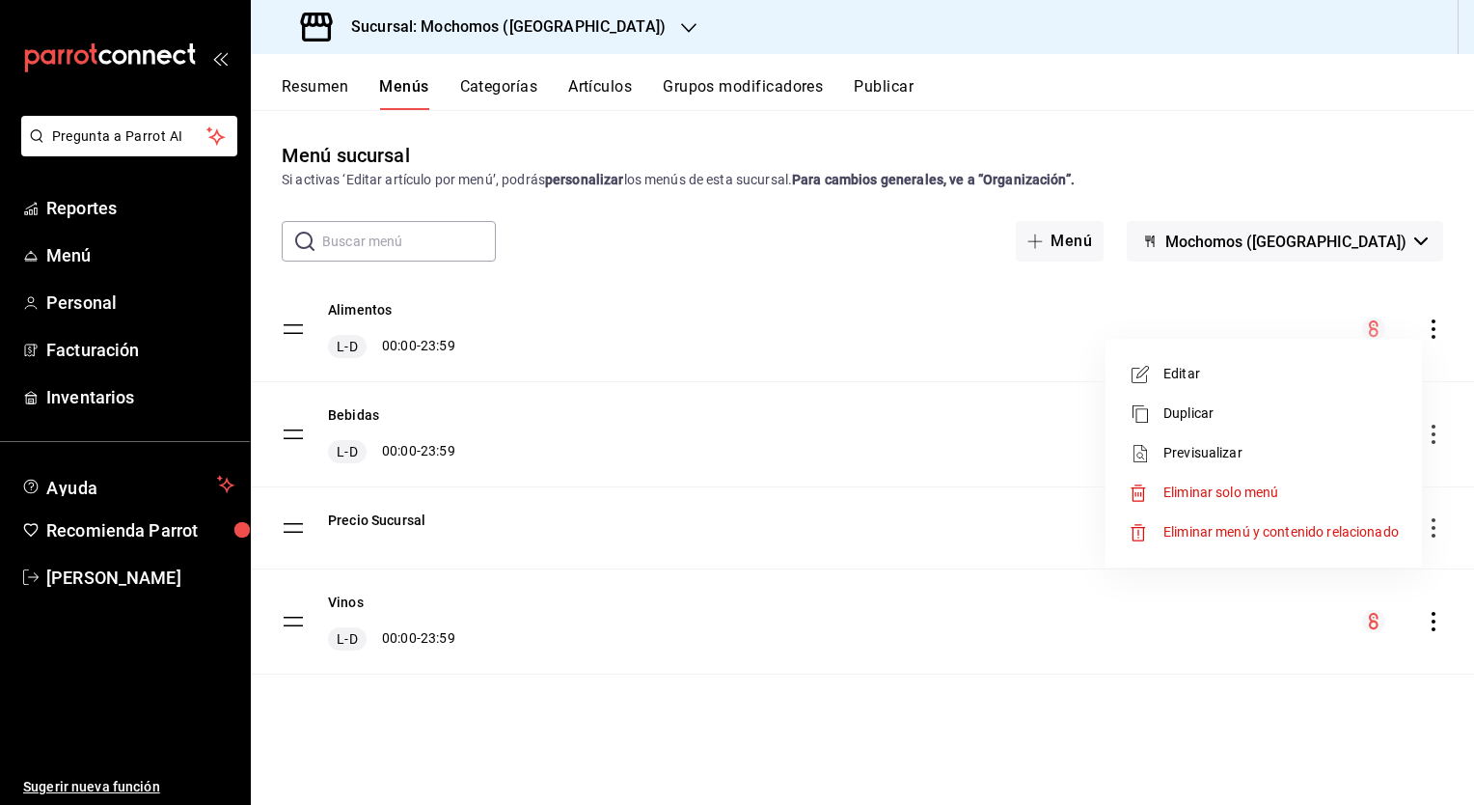
click at [1231, 452] on span "Previsualizar" at bounding box center [1281, 453] width 235 height 20
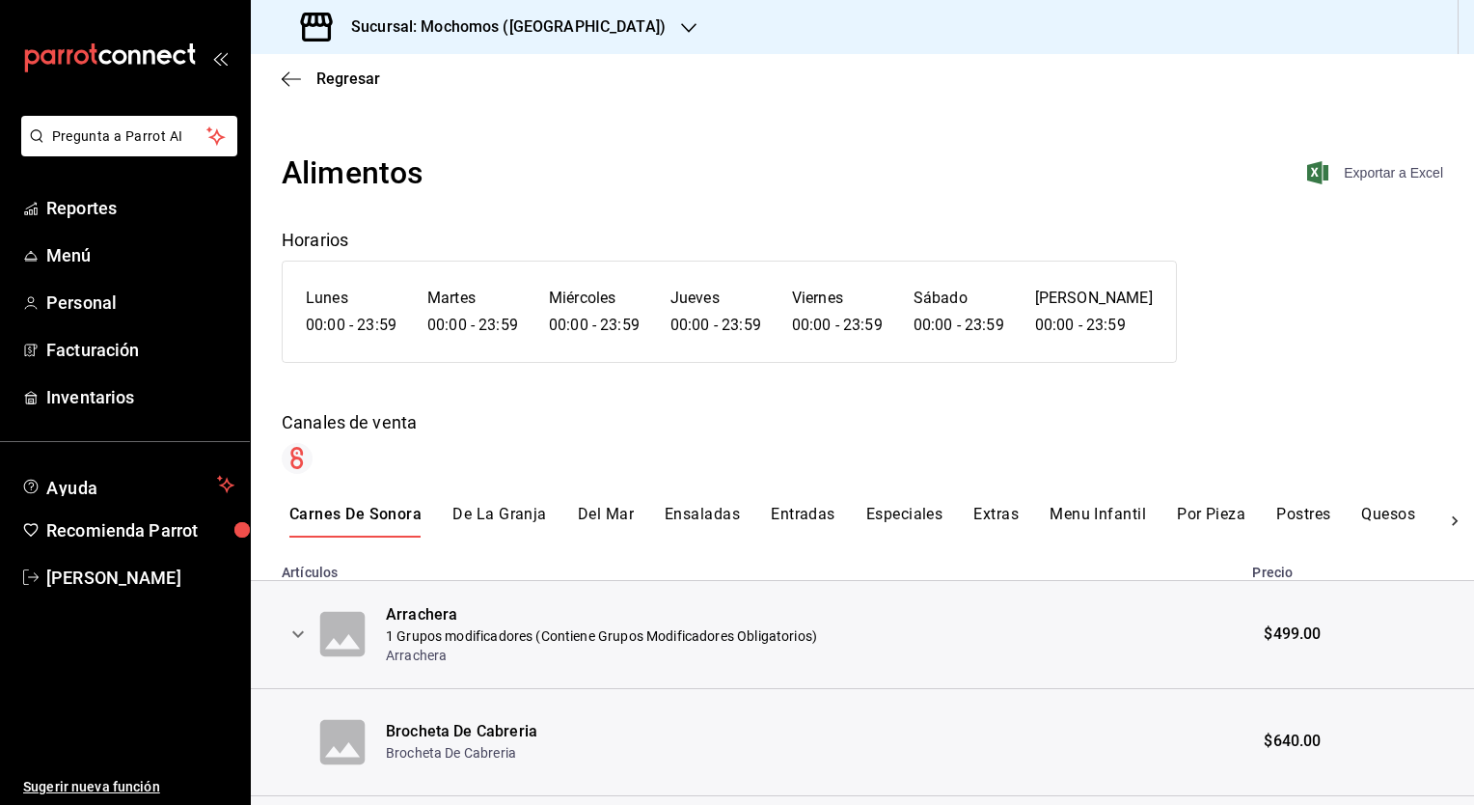
click at [1356, 171] on span "Exportar a Excel" at bounding box center [1377, 172] width 132 height 23
